Goal: Find specific page/section: Find specific page/section

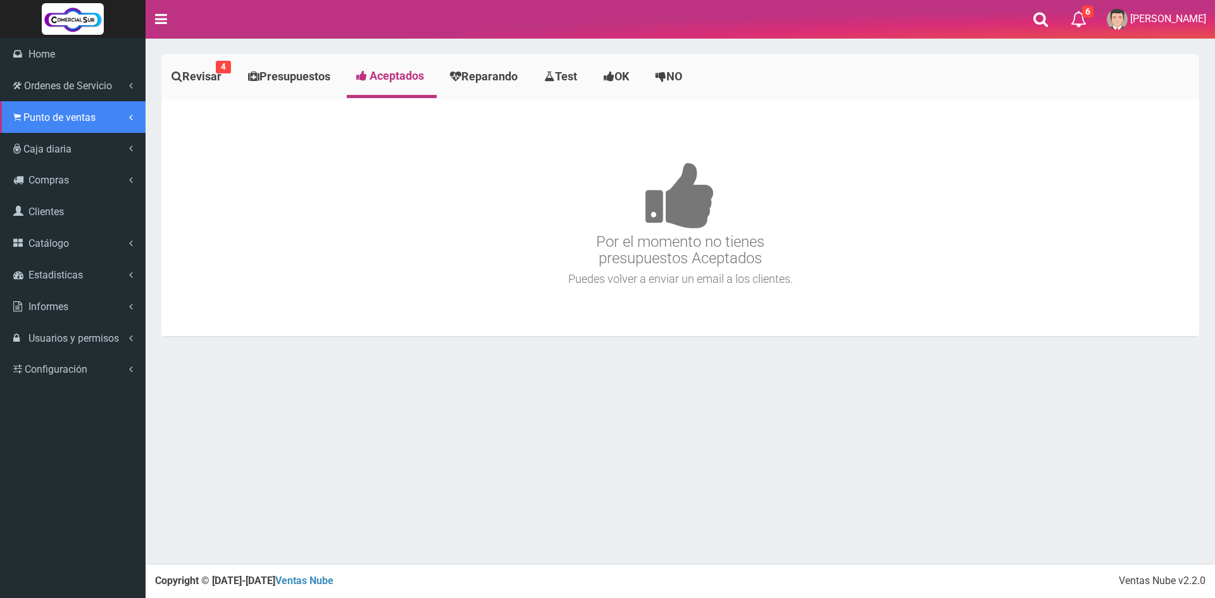
click at [25, 123] on span "Punto de ventas" at bounding box center [59, 117] width 72 height 12
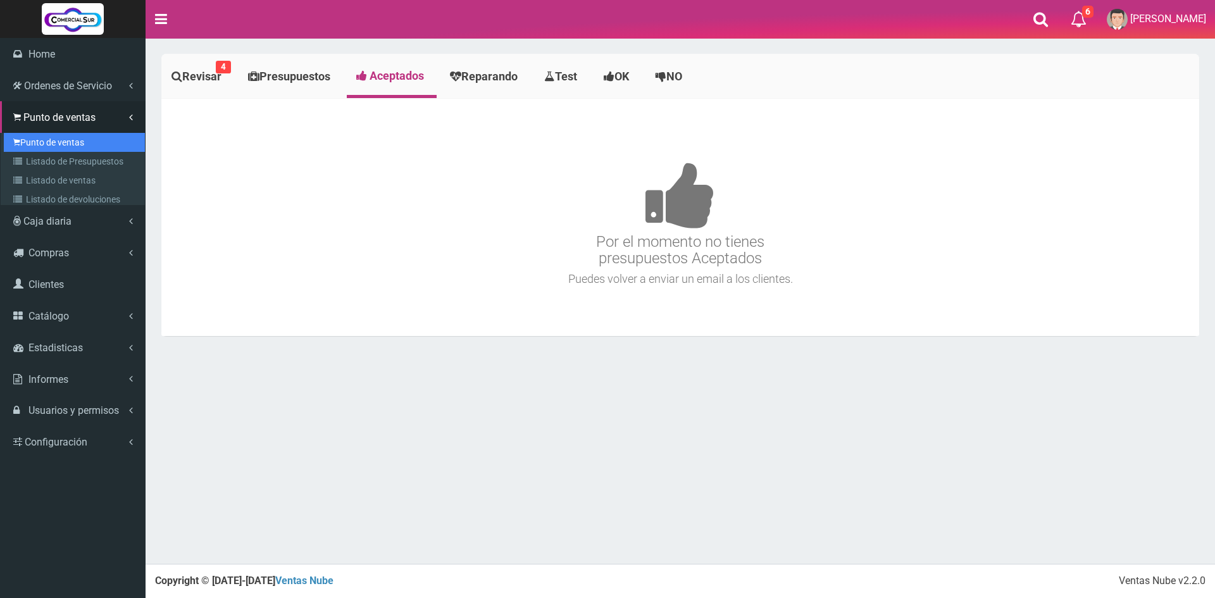
click at [34, 139] on link "Punto de ventas" at bounding box center [74, 142] width 141 height 19
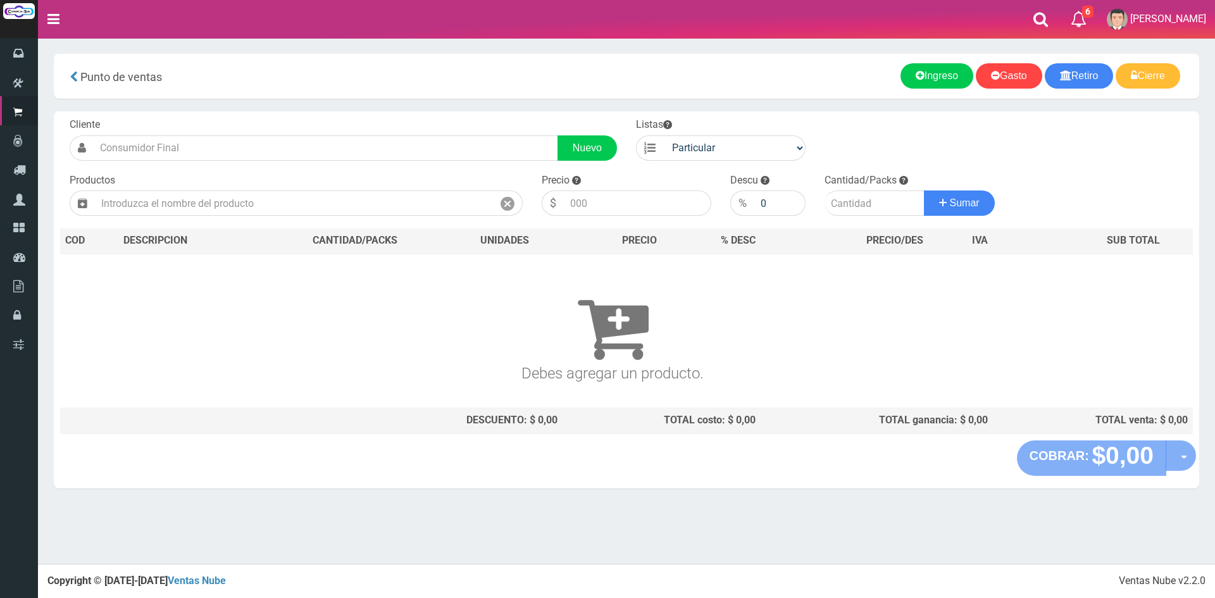
click at [375, 327] on h3 "Debes agregar un producto." at bounding box center [612, 327] width 1095 height 110
